Goal: Check status: Check status

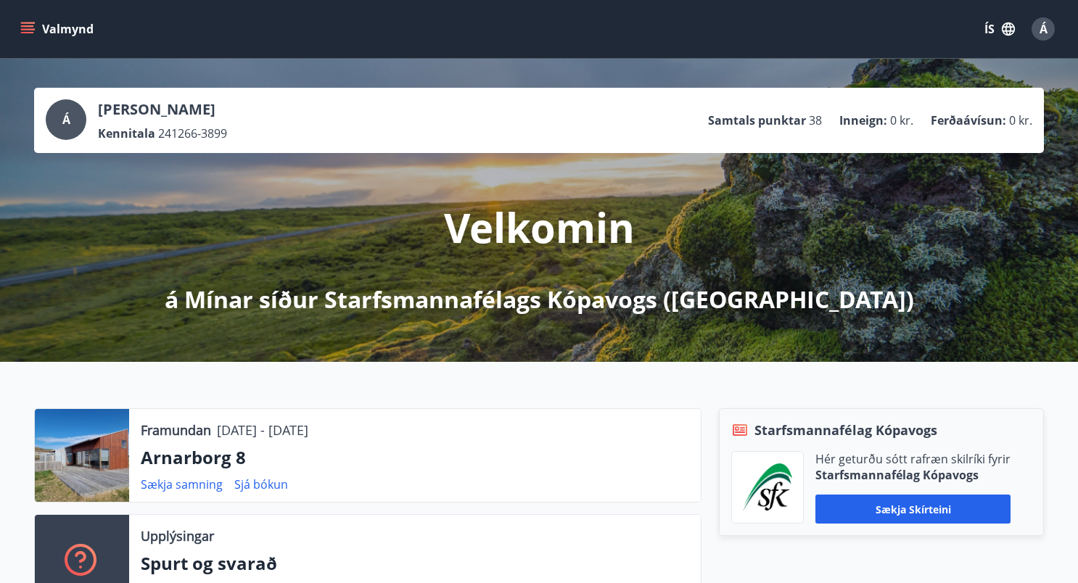
click at [21, 26] on icon "menu" at bounding box center [27, 25] width 13 height 1
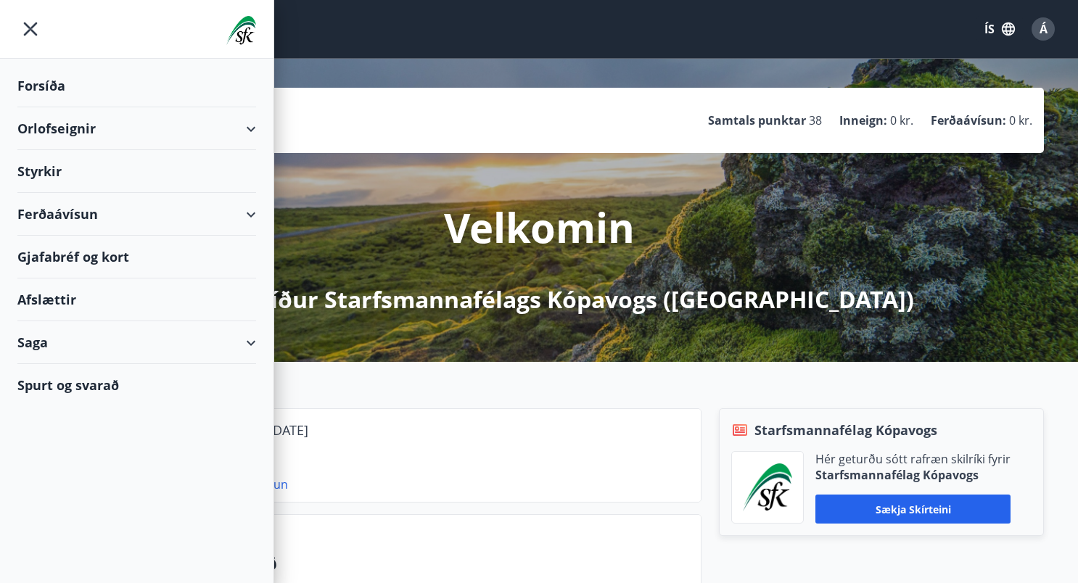
click at [194, 339] on div "Saga" at bounding box center [136, 342] width 239 height 43
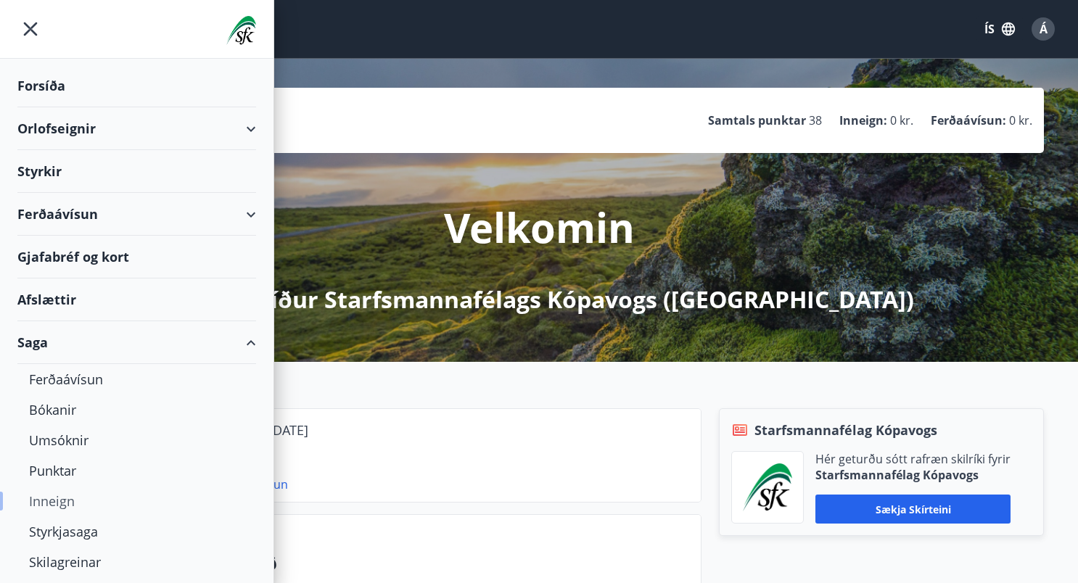
click at [70, 501] on div "Inneign" at bounding box center [136, 501] width 215 height 30
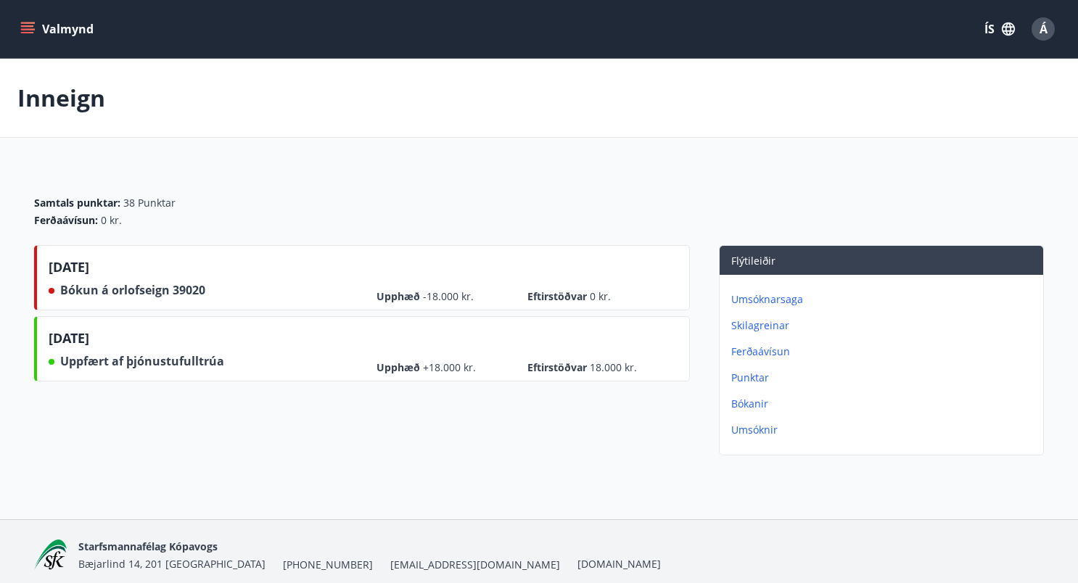
click at [749, 411] on p "Bókanir" at bounding box center [884, 404] width 306 height 15
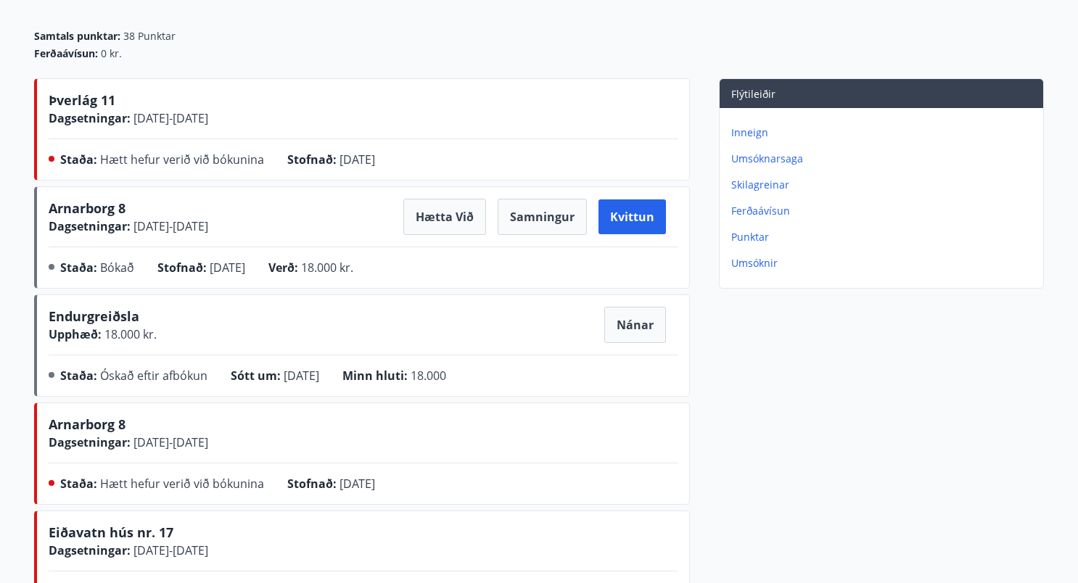
scroll to position [145, 0]
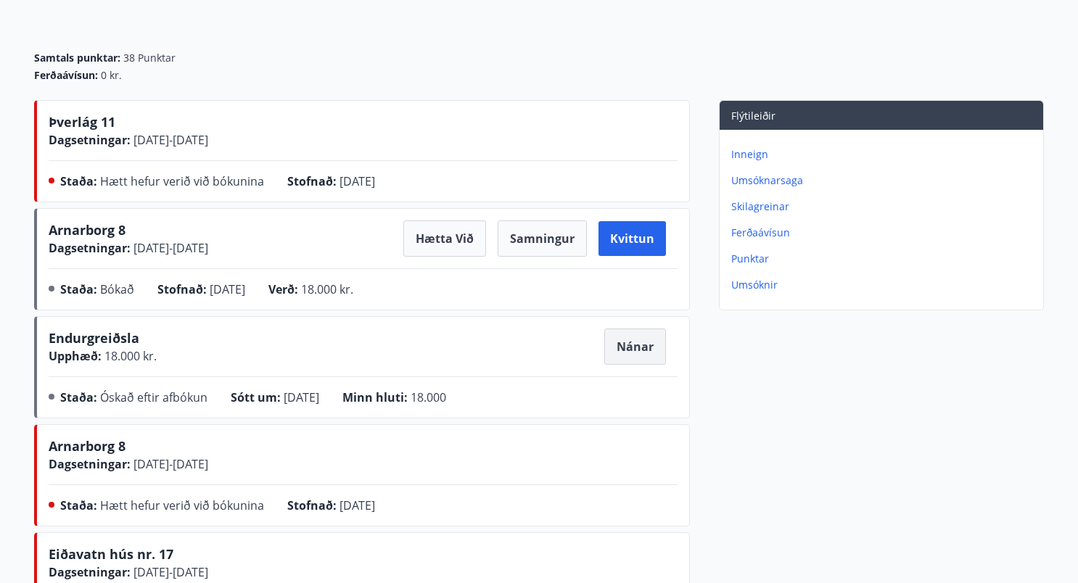
click at [642, 365] on button "Nánar" at bounding box center [635, 346] width 62 height 36
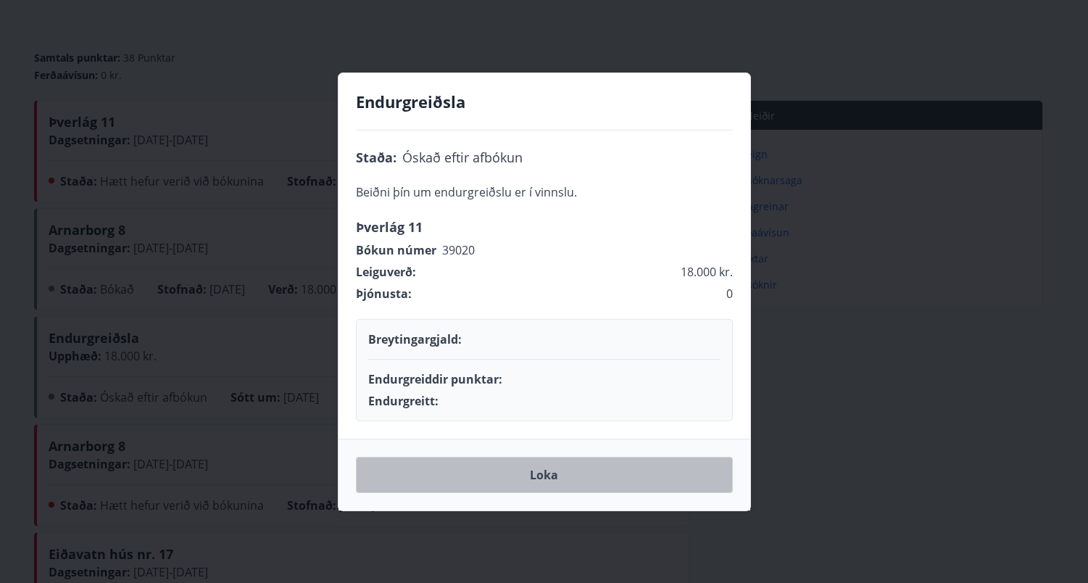
click at [548, 474] on button "Loka" at bounding box center [544, 475] width 377 height 36
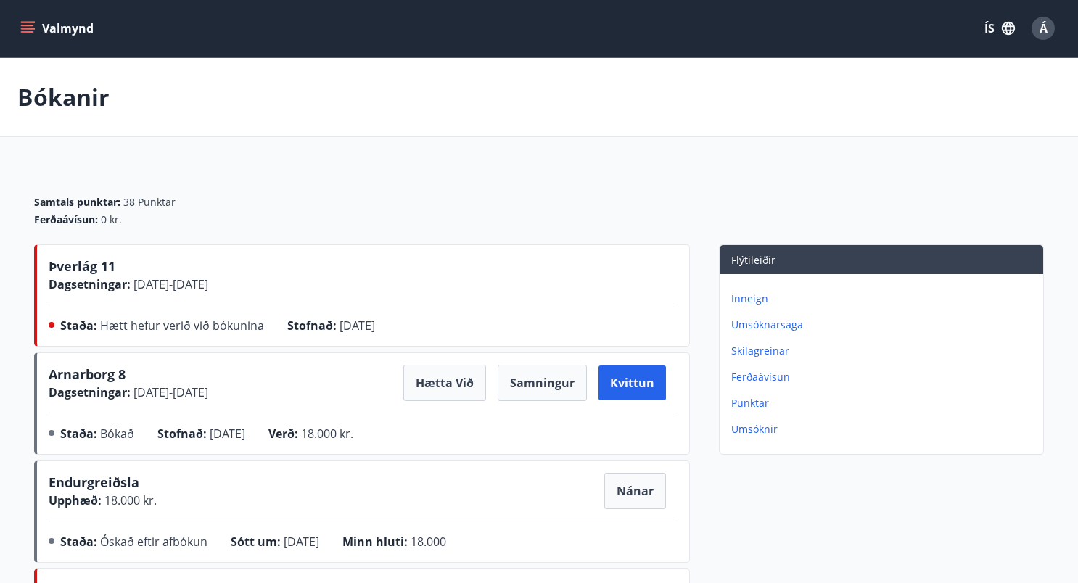
scroll to position [0, 0]
